Goal: Obtain resource: Obtain resource

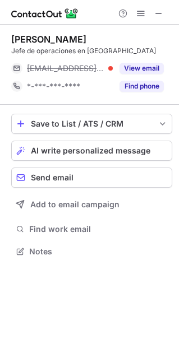
scroll to position [243, 179]
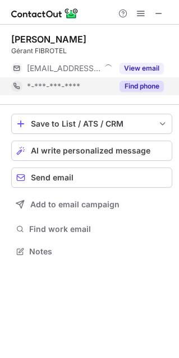
scroll to position [243, 179]
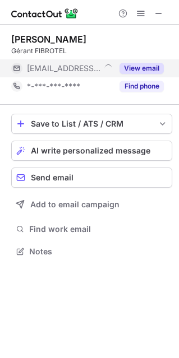
click at [136, 70] on button "View email" at bounding box center [141, 68] width 44 height 11
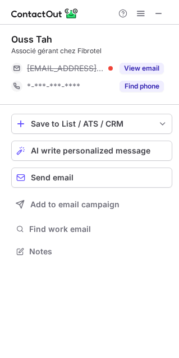
scroll to position [243, 179]
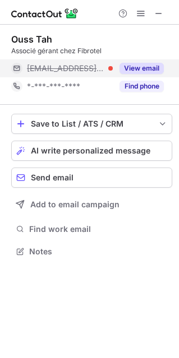
click at [133, 68] on button "View email" at bounding box center [141, 68] width 44 height 11
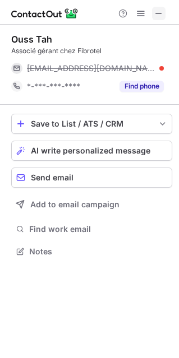
click at [164, 13] on button at bounding box center [158, 13] width 13 height 13
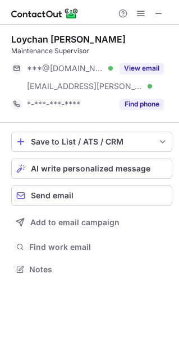
scroll to position [261, 179]
click at [161, 13] on span at bounding box center [158, 13] width 9 height 9
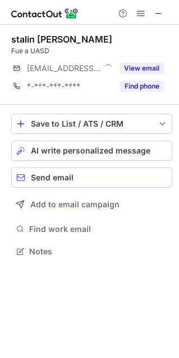
scroll to position [243, 179]
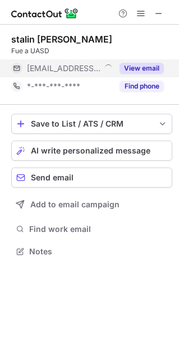
click at [140, 69] on button "View email" at bounding box center [141, 68] width 44 height 11
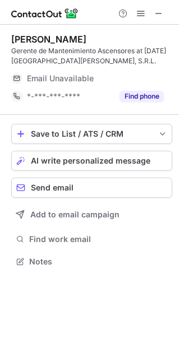
scroll to position [253, 179]
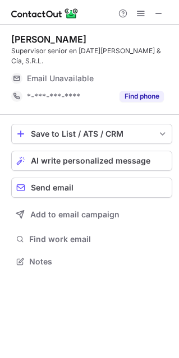
scroll to position [243, 179]
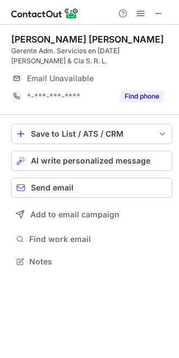
scroll to position [253, 179]
